Goal: Information Seeking & Learning: Learn about a topic

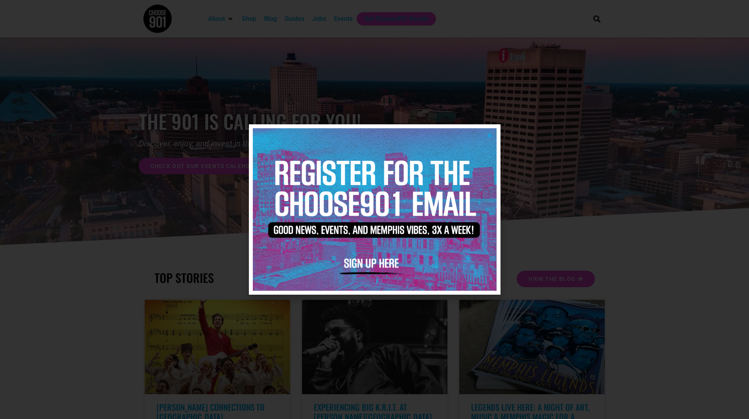
click at [488, 131] on img at bounding box center [375, 209] width 244 height 162
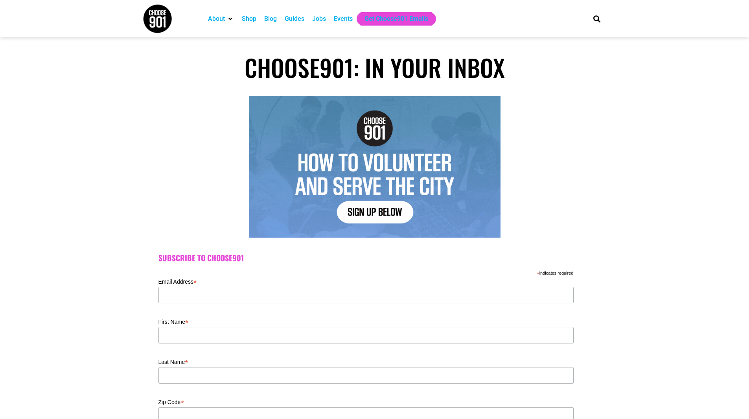
click at [338, 17] on div "Events" at bounding box center [343, 18] width 19 height 9
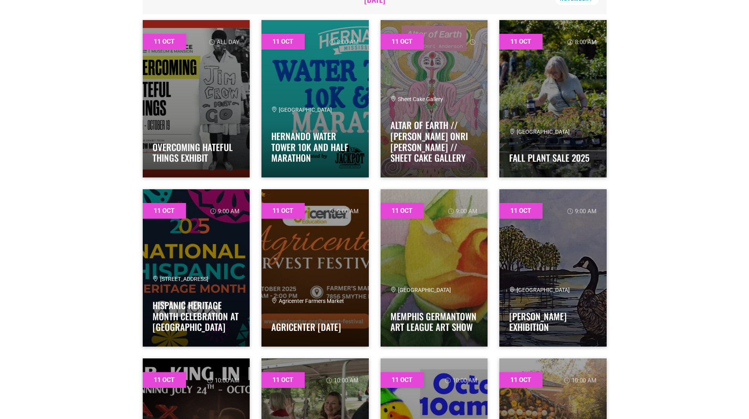
scroll to position [393, 0]
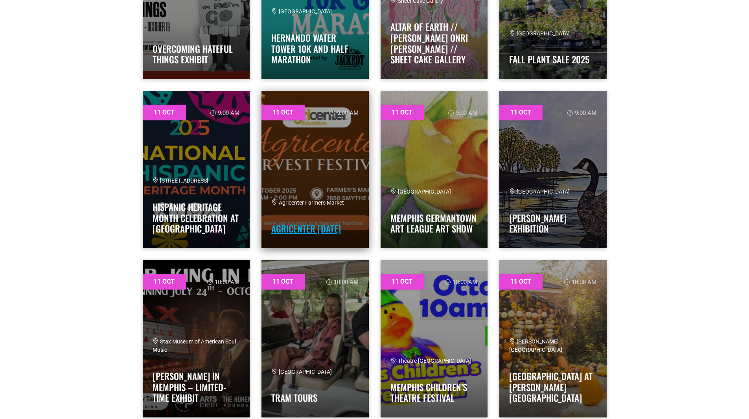
click at [306, 222] on link "Agricenter Harvest Festival" at bounding box center [306, 228] width 70 height 13
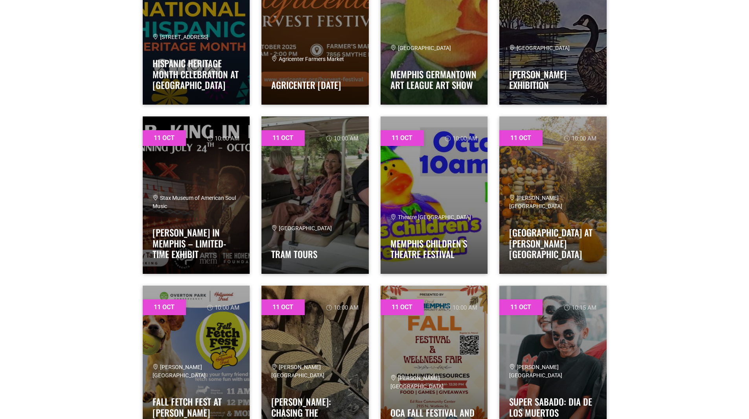
scroll to position [551, 0]
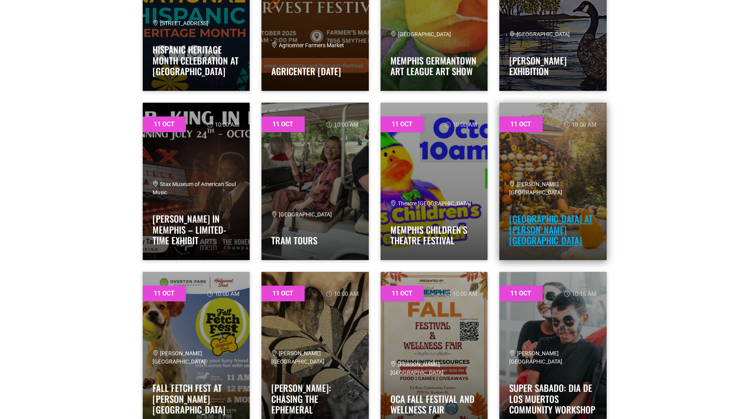
click at [521, 221] on link "Pumpkin House at Dixon Gallery and Gardens" at bounding box center [550, 229] width 83 height 35
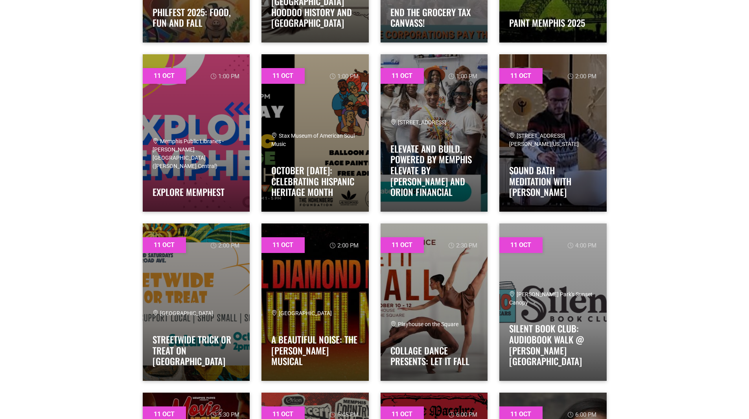
scroll to position [1298, 0]
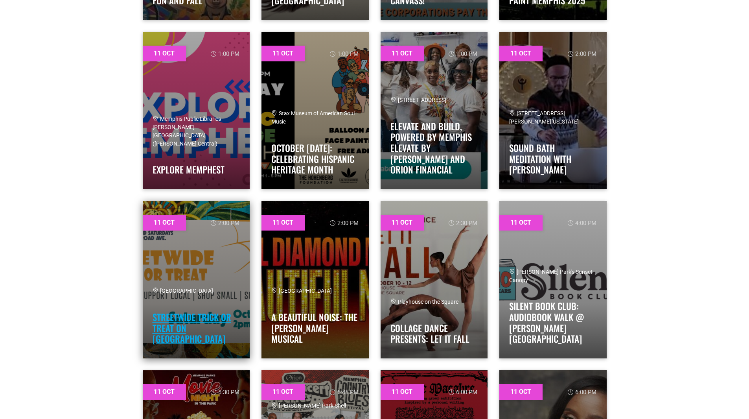
click at [186, 338] on link "Streetwide Trick or Treat on Broad Ave" at bounding box center [192, 327] width 79 height 35
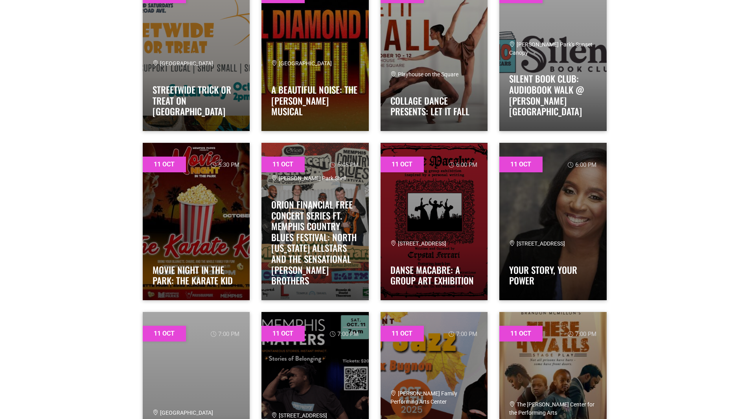
scroll to position [1534, 0]
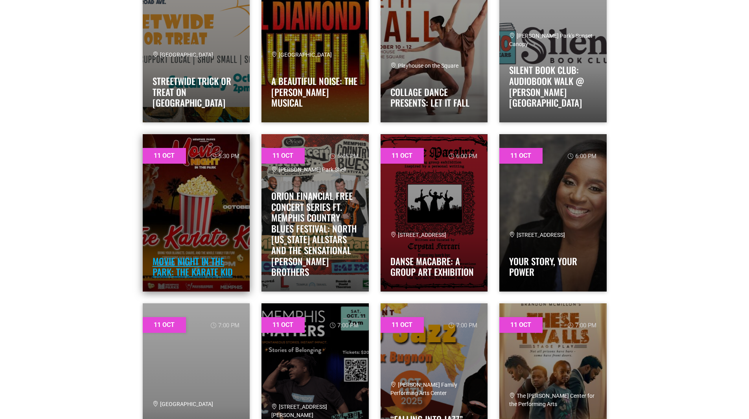
click at [198, 266] on link "Movie Night in the Park: The Karate Kid" at bounding box center [193, 266] width 80 height 24
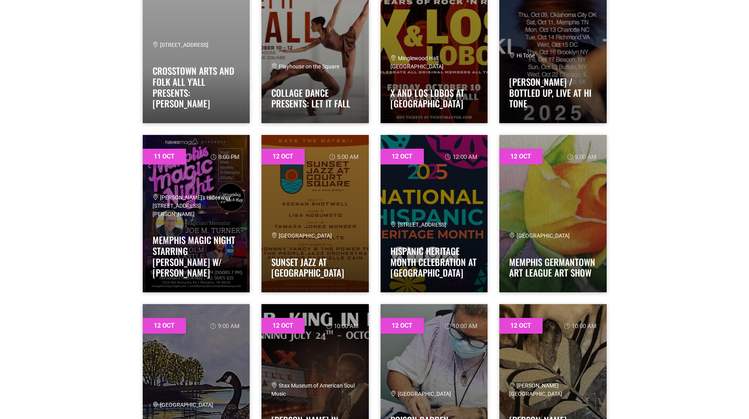
scroll to position [2281, 0]
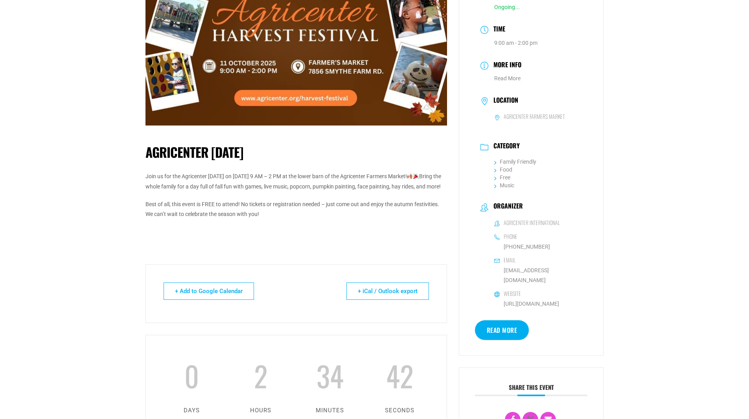
scroll to position [39, 0]
